Goal: Task Accomplishment & Management: Manage account settings

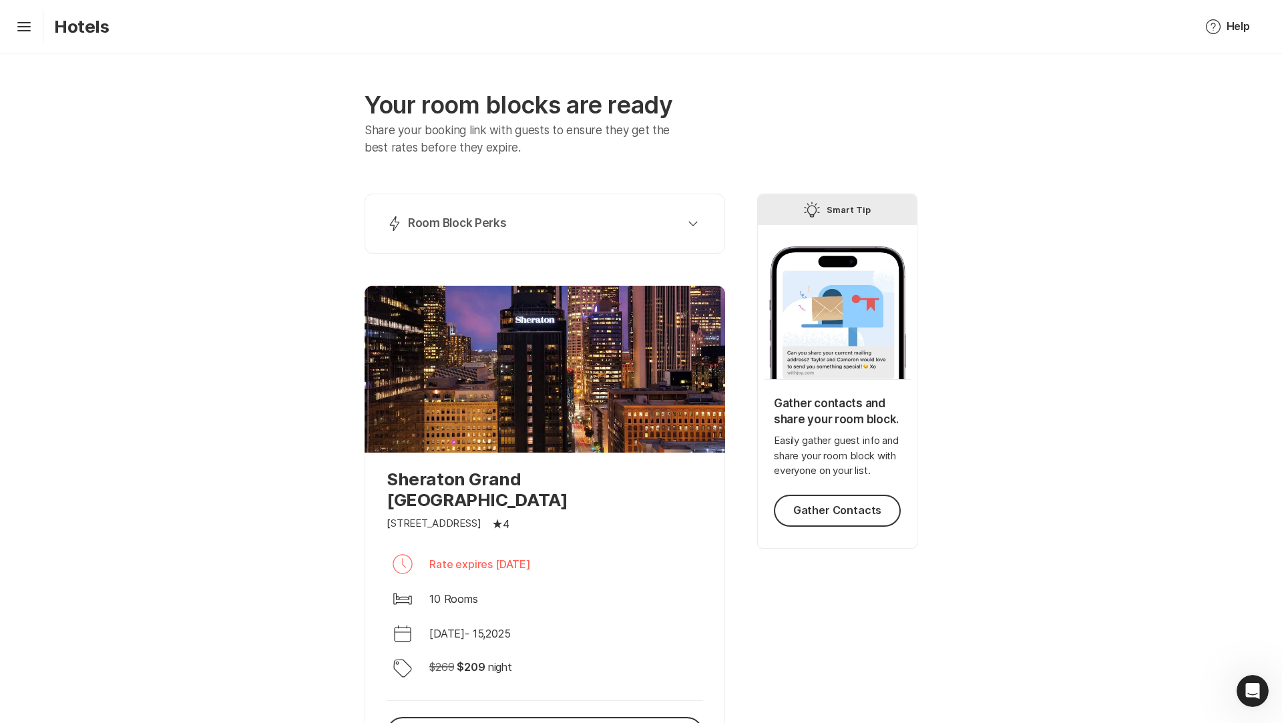
scroll to position [517, 0]
